Goal: Transaction & Acquisition: Book appointment/travel/reservation

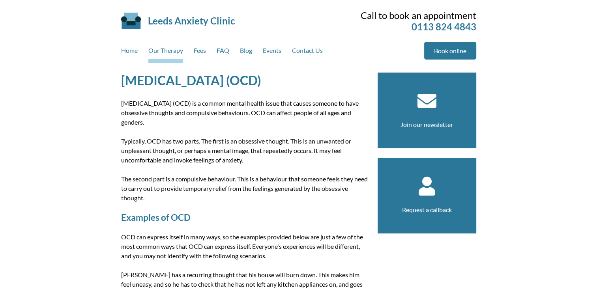
scroll to position [16, 0]
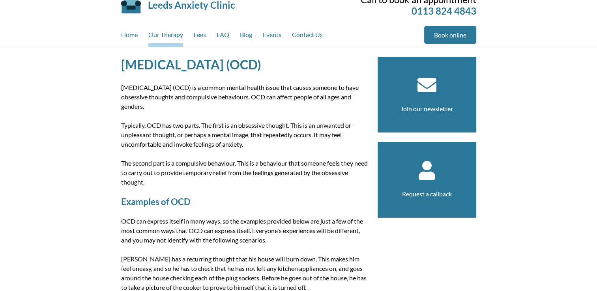
click at [338, 196] on h2 "Examples of OCD" at bounding box center [244, 201] width 247 height 11
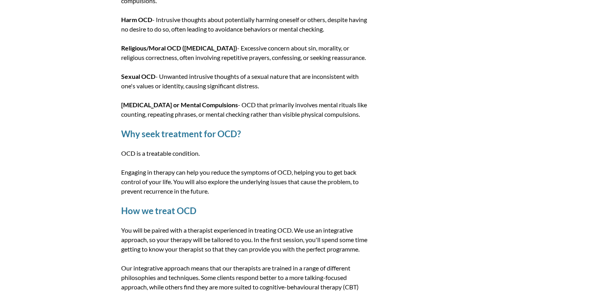
scroll to position [0, 0]
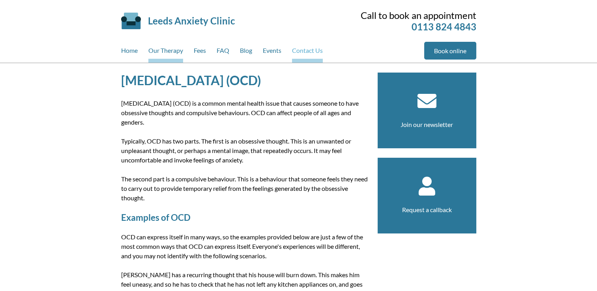
click at [319, 50] on link "Contact Us" at bounding box center [307, 52] width 31 height 21
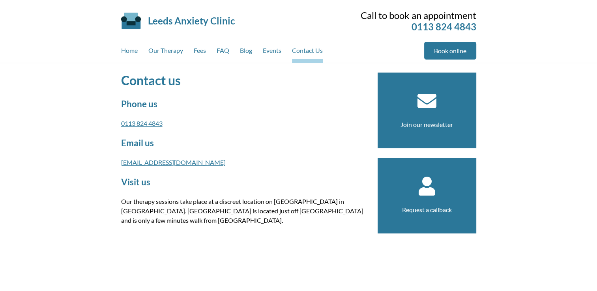
click at [194, 114] on article "Contact us Phone us 0113 824 4843 Email us [EMAIL_ADDRESS][DOMAIN_NAME] Visit u…" at bounding box center [244, 295] width 247 height 445
click at [167, 54] on link "Our Therapy" at bounding box center [165, 52] width 35 height 21
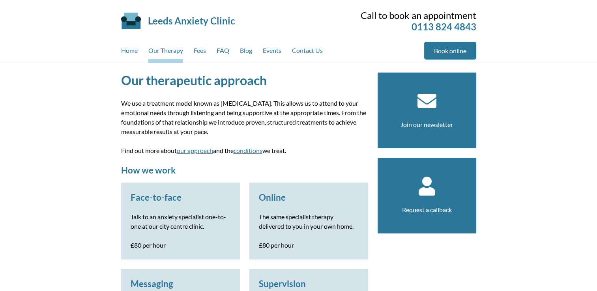
click at [215, 231] on div "Face-to-face Talk to an anxiety specialist one-to-one at our city centre clinic…" at bounding box center [180, 221] width 119 height 77
click at [197, 53] on link "Fees" at bounding box center [200, 52] width 12 height 21
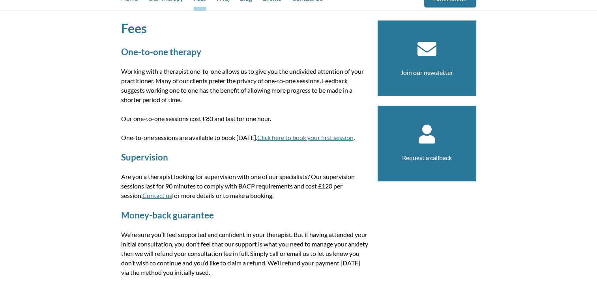
scroll to position [36, 0]
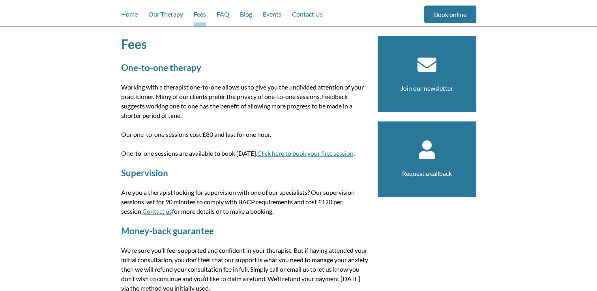
click at [312, 151] on link "Click here to book your first session" at bounding box center [305, 152] width 96 height 7
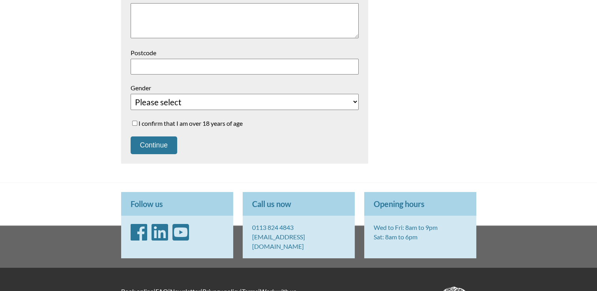
scroll to position [316, 0]
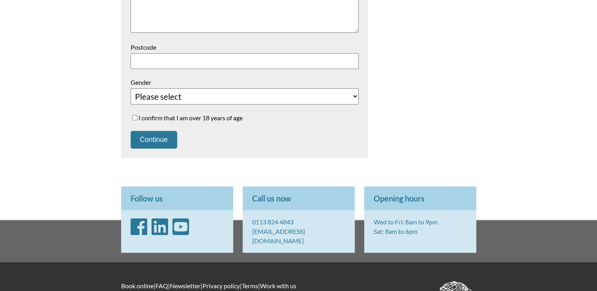
click at [342, 97] on select "Please select Female Male Unspecified Prefer not to say" at bounding box center [245, 96] width 228 height 16
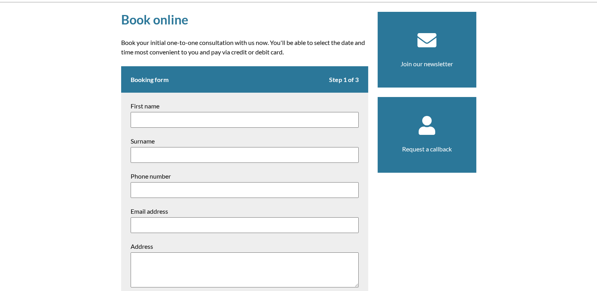
click at [284, 122] on input "First name" at bounding box center [245, 120] width 228 height 16
type input "Romana"
type input "Amer"
type input "07380536660"
type input "[EMAIL_ADDRESS][DOMAIN_NAME]"
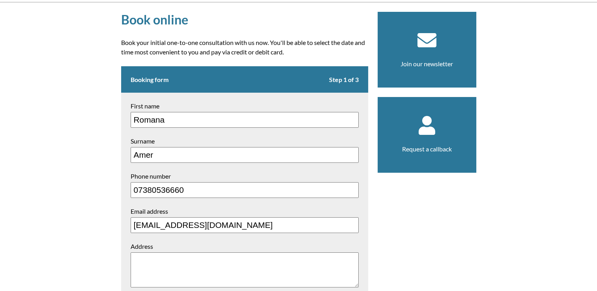
type input "BD5 8AE"
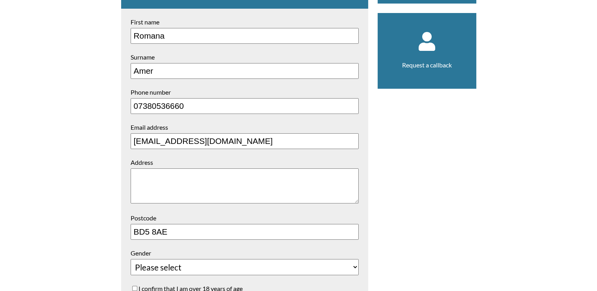
scroll to position [166, 0]
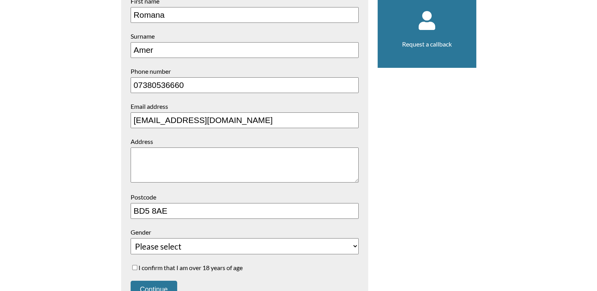
click at [270, 169] on textarea "Address" at bounding box center [245, 165] width 228 height 35
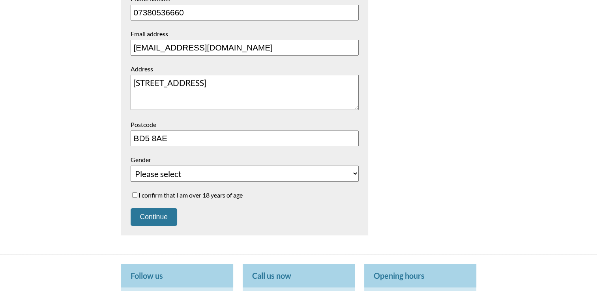
scroll to position [286, 0]
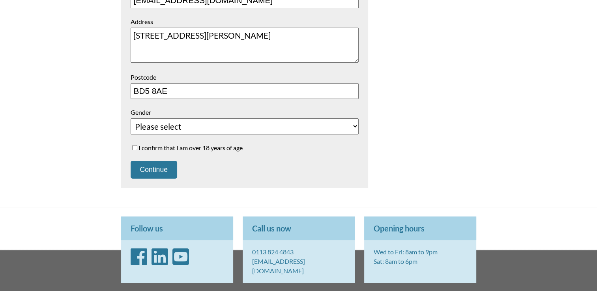
type textarea "[STREET_ADDRESS][PERSON_NAME]"
click at [162, 151] on form "Booking form Step 1 of 3 First name Romana Surname Amer Phone number 0738053666…" at bounding box center [244, 14] width 247 height 347
click at [146, 148] on label "I confirm that I am over 18 years of age" at bounding box center [245, 147] width 228 height 7
click at [137, 148] on input "I confirm that I am over 18 years of age" at bounding box center [134, 147] width 5 height 5
checkbox input "true"
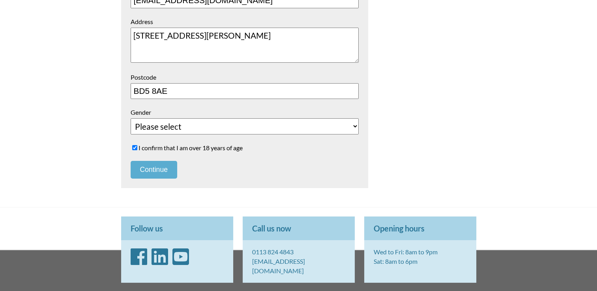
click at [154, 171] on button "Continue" at bounding box center [154, 170] width 47 height 18
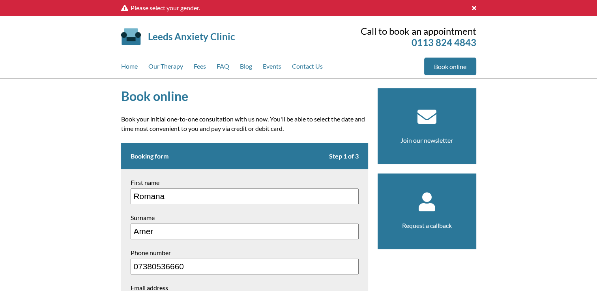
scroll to position [254, 0]
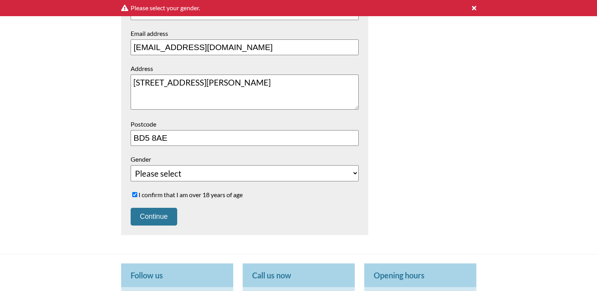
click at [268, 174] on select "Please select [DEMOGRAPHIC_DATA] [DEMOGRAPHIC_DATA] Unspecified Prefer not to s…" at bounding box center [245, 173] width 228 height 16
select select "[DEMOGRAPHIC_DATA]"
click at [131, 165] on select "Please select [DEMOGRAPHIC_DATA] [DEMOGRAPHIC_DATA] Unspecified Prefer not to s…" at bounding box center [245, 173] width 228 height 16
click at [170, 221] on button "Continue" at bounding box center [154, 217] width 47 height 18
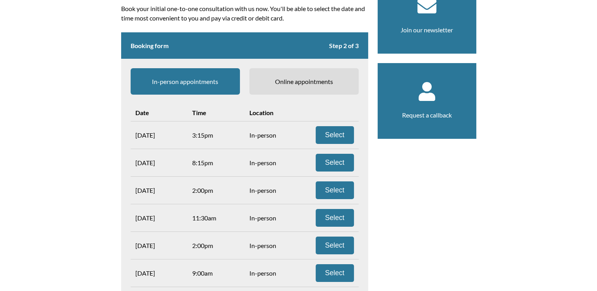
scroll to position [110, 0]
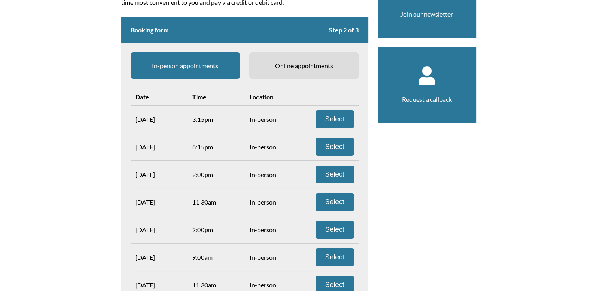
click at [319, 67] on span "Online appointments" at bounding box center [303, 65] width 109 height 26
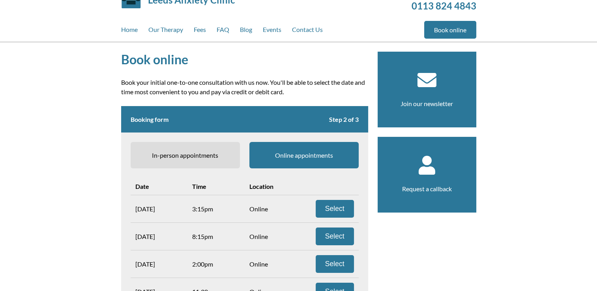
scroll to position [16, 0]
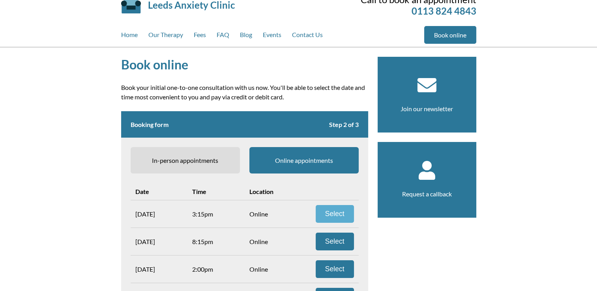
click at [335, 218] on button "Select" at bounding box center [335, 214] width 38 height 18
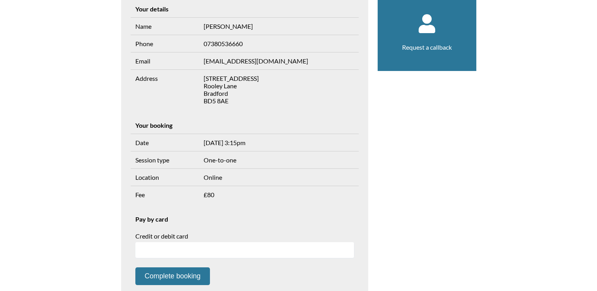
scroll to position [189, 0]
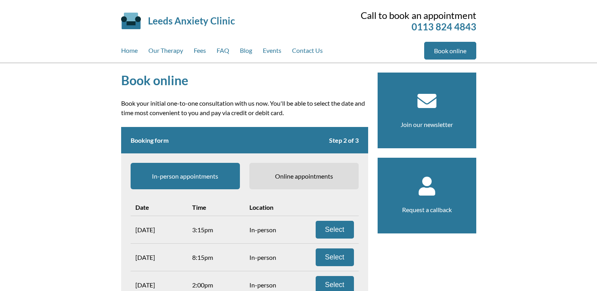
scroll to position [16, 0]
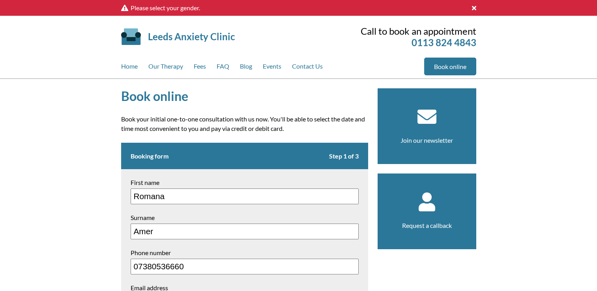
select select "[DEMOGRAPHIC_DATA]"
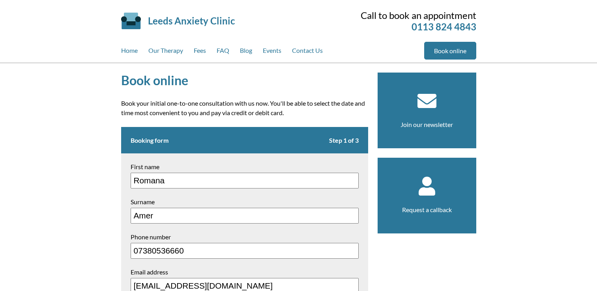
scroll to position [33, 0]
